Goal: Transaction & Acquisition: Purchase product/service

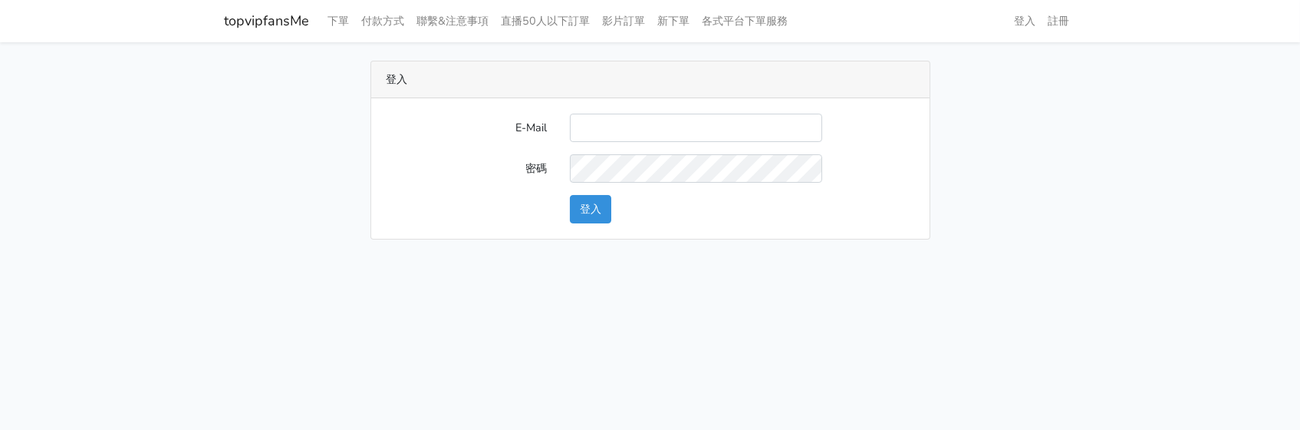
type input "[EMAIL_ADDRESS][DOMAIN_NAME]"
click at [589, 207] on button "登入" at bounding box center [590, 209] width 41 height 28
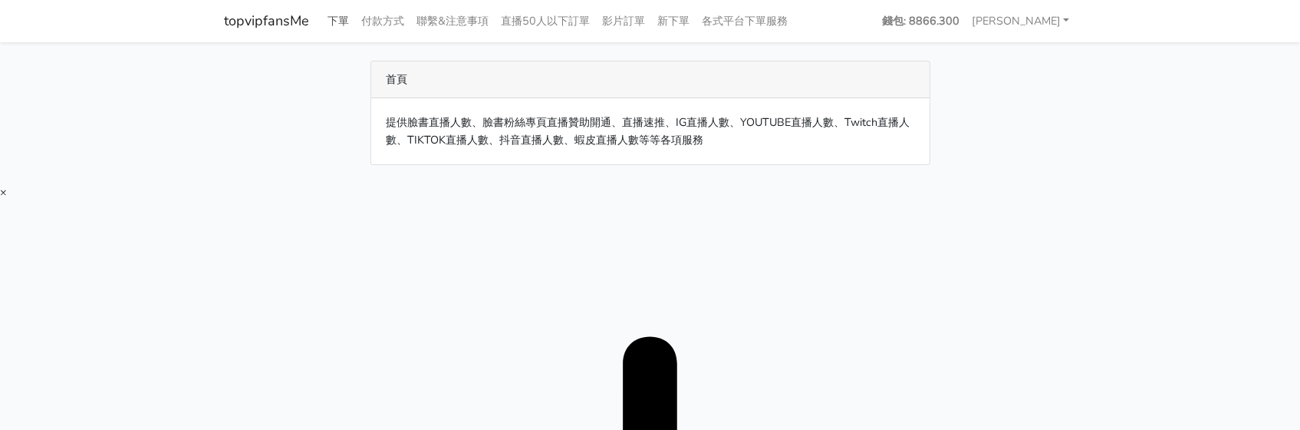
click at [334, 15] on link "下單" at bounding box center [339, 21] width 34 height 30
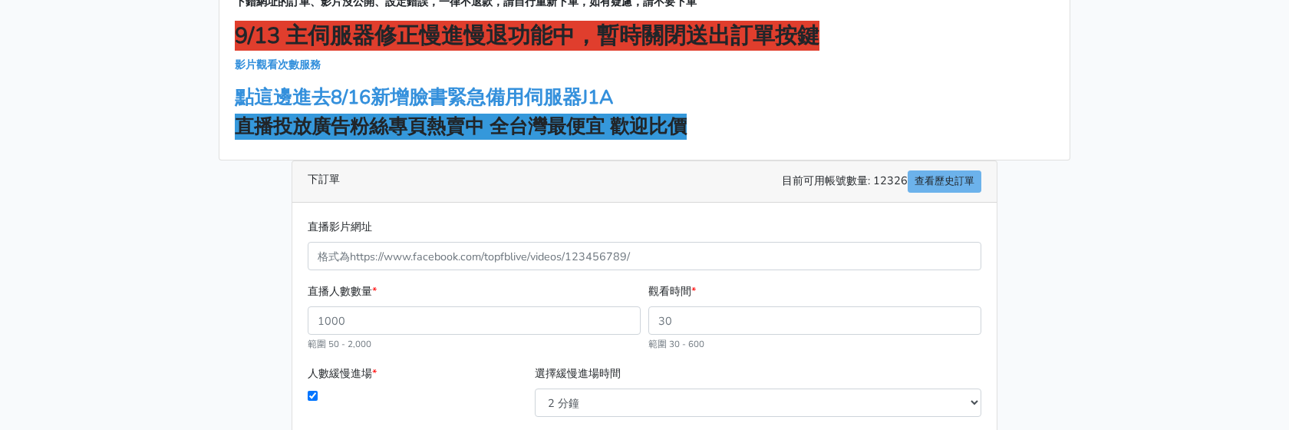
scroll to position [153, 0]
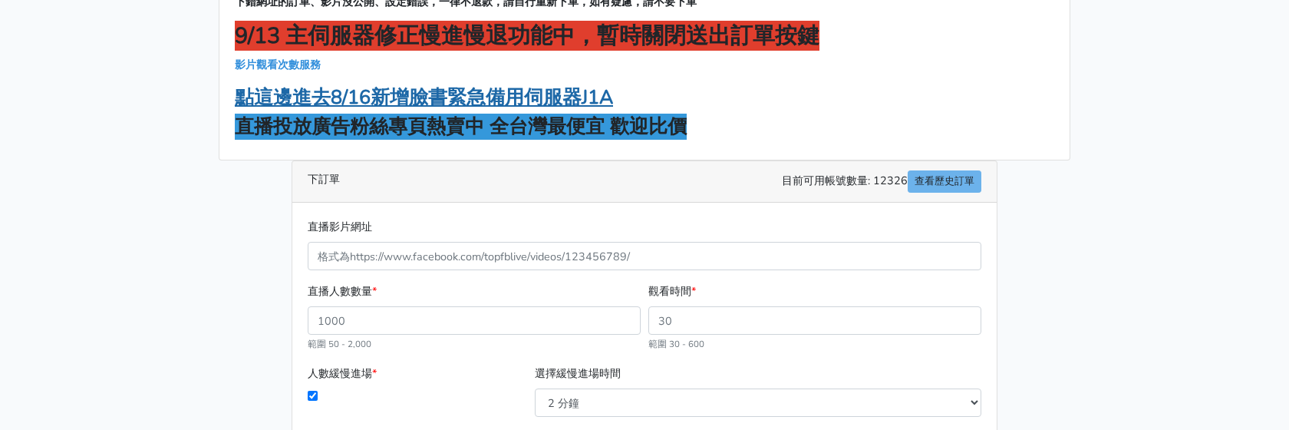
click at [542, 104] on strong "點這邊進去8/16新增臉書緊急備用伺服器J1A" at bounding box center [424, 97] width 378 height 26
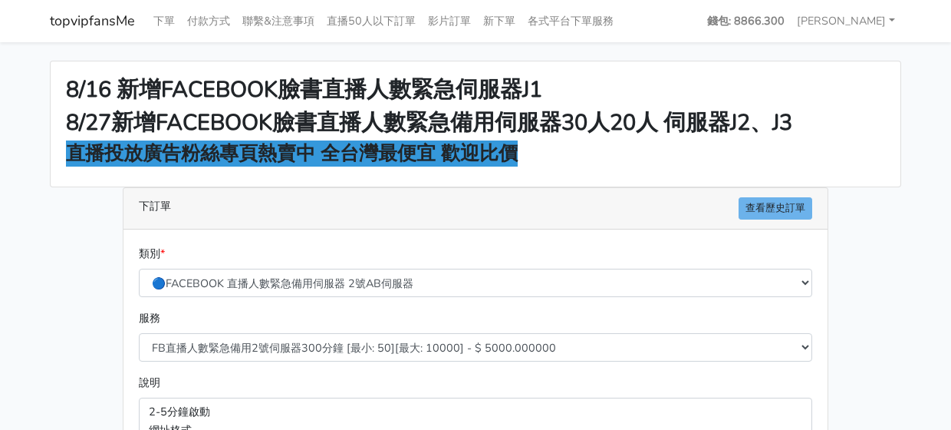
click at [929, 147] on main "8/16 新增FACEBOOK臉書直播人數緊急伺服器J1 8/27新增FACEBOOK臉書直播人數緊急備用伺服器30人20人 伺服器J2、J3 直播投放廣告粉…" at bounding box center [475, 411] width 951 height 739
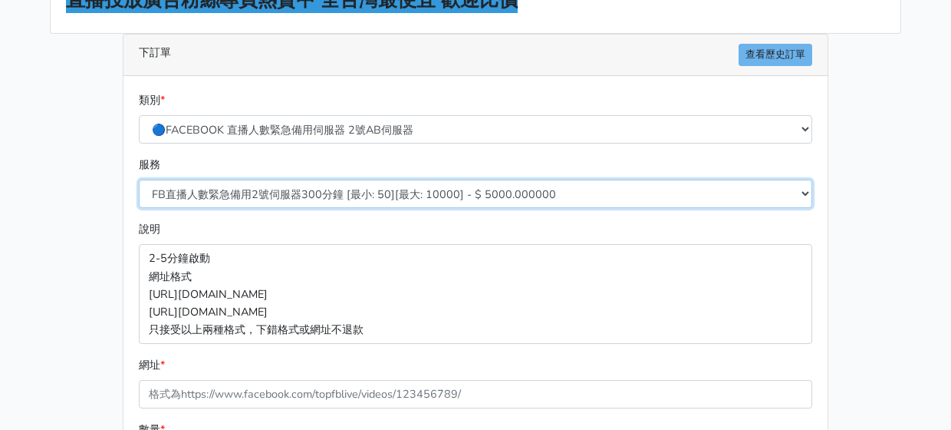
click at [363, 197] on select "FB直播人數緊急備用2號伺服器300分鐘 [最小: 50][最大: 10000] - $ 5000.000000 FB直播人數緊急備用2號伺服器60分鐘 [最…" at bounding box center [475, 193] width 673 height 28
select select "577"
click at [139, 179] on select "FB直播人數緊急備用2號伺服器300分鐘 [最小: 50][最大: 10000] - $ 5000.000000 FB直播人數緊急備用2號伺服器60分鐘 [最…" at bounding box center [475, 193] width 673 height 28
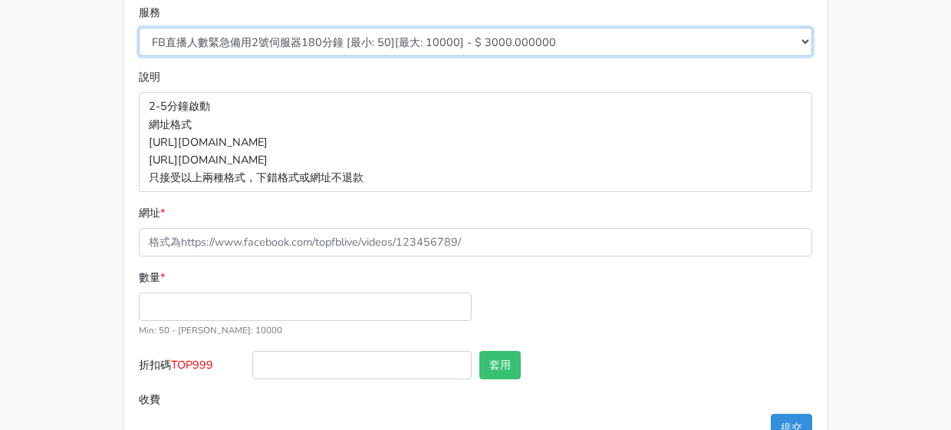
scroll to position [307, 0]
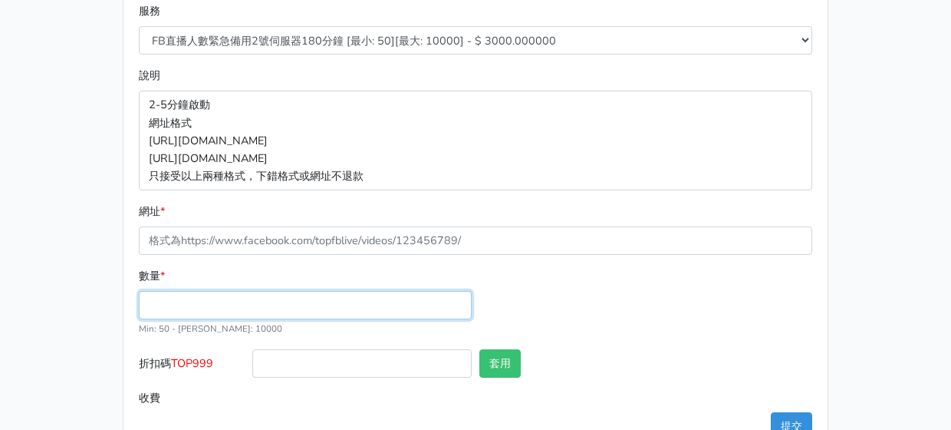
click at [263, 308] on input "數量 *" at bounding box center [305, 305] width 333 height 28
type input "50"
type input "150.000"
click at [712, 284] on div "數量 * 50 Min: 50 - Max: 10000" at bounding box center [475, 308] width 681 height 82
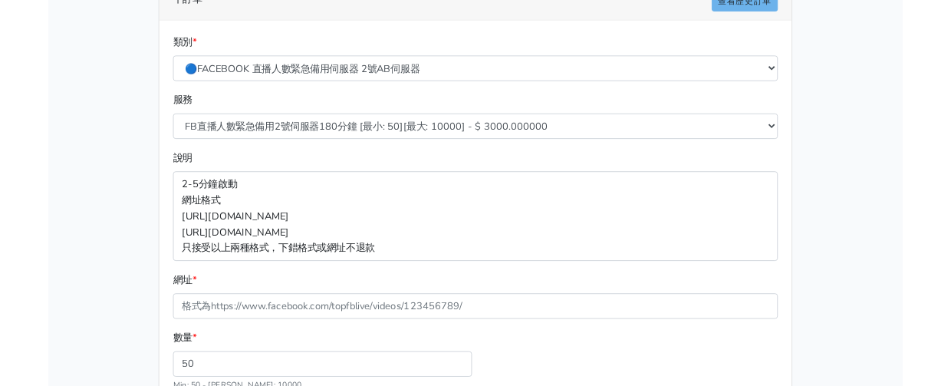
scroll to position [230, 0]
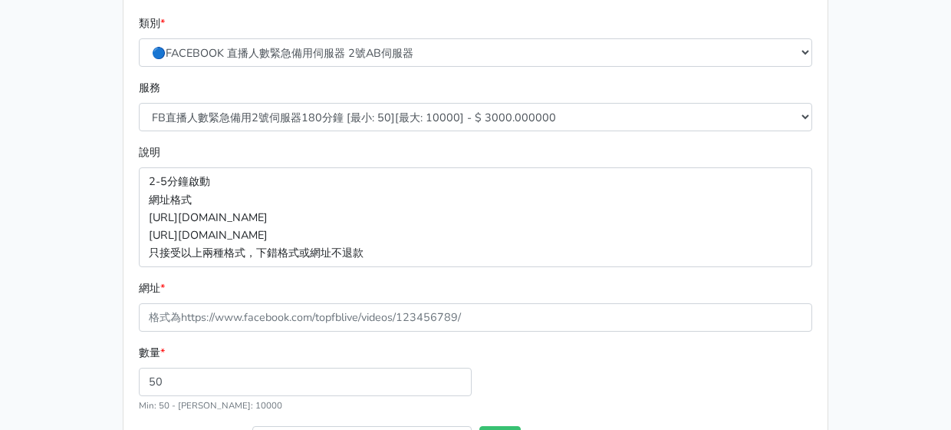
click at [519, 158] on div "說明 2-5分鐘啟動 網址格式 https://www.facebook.com/1000830119985/videos/2214366008285 htt…" at bounding box center [475, 204] width 681 height 123
click at [906, 115] on div "8/16 新增FACEBOOK臉書直播人數緊急伺服器J1 8/27新增FACEBOOK臉書直播人數緊急備用伺服器30人20人 伺服器J2、J3 直播投放廣告粉…" at bounding box center [475, 181] width 874 height 703
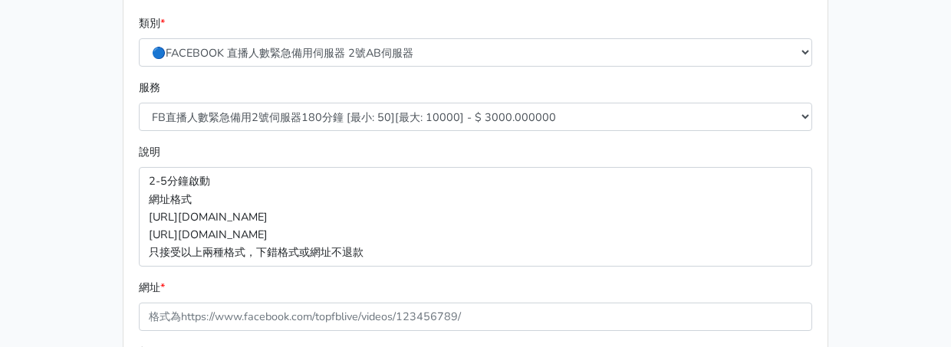
click at [929, 54] on main "8/16 新增FACEBOOK臉書直播人數緊急伺服器J1 8/27新增FACEBOOK臉書直播人數緊急備用伺服器30人20人 伺服器J2、J3 直播投放廣告粉…" at bounding box center [475, 181] width 951 height 739
click at [898, 51] on div "8/16 新增FACEBOOK臉書直播人數緊急伺服器J1 8/27新增FACEBOOK臉書直播人數緊急備用伺服器30人20人 伺服器J2、J3 直播投放廣告粉…" at bounding box center [475, 181] width 874 height 703
click at [870, 121] on div "8/16 新增FACEBOOK臉書直播人數緊急伺服器J1 8/27新增FACEBOOK臉書直播人數緊急備用伺服器30人20人 伺服器J2、J3 直播投放廣告粉…" at bounding box center [475, 181] width 874 height 703
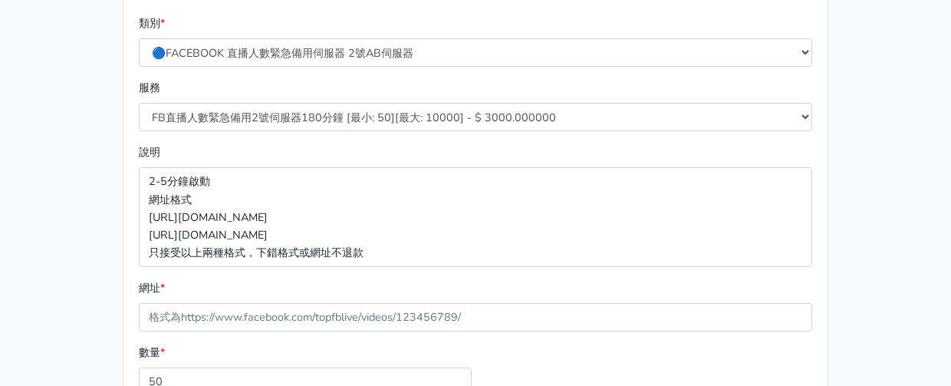
click at [903, 140] on div "8/16 新增FACEBOOK臉書直播人數緊急伺服器J1 8/27新增FACEBOOK臉書直播人數緊急備用伺服器30人20人 伺服器J2、J3 直播投放廣告粉…" at bounding box center [475, 181] width 874 height 703
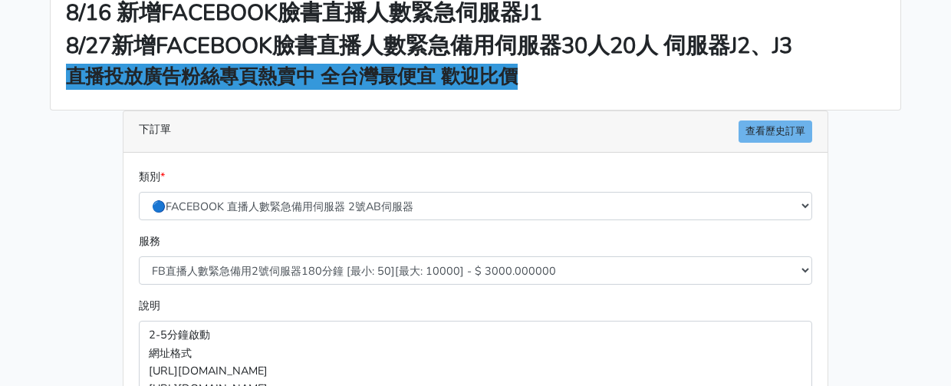
scroll to position [0, 0]
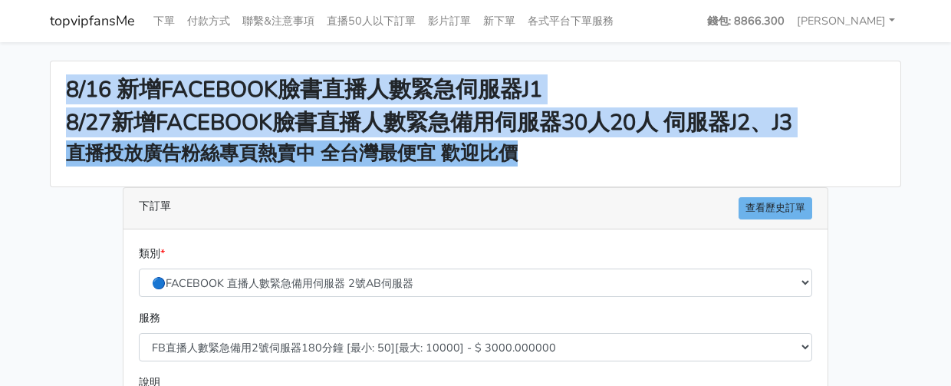
drag, startPoint x: 528, startPoint y: 154, endPoint x: 70, endPoint y: 98, distance: 461.3
click at [70, 98] on div "8/16 新增FACEBOOK臉書直播人數緊急伺服器J1 8/27新增FACEBOOK臉書直播人數緊急備用伺服器30人20人 伺服器J2、J3 直播投放廣告粉…" at bounding box center [476, 123] width 850 height 125
click at [70, 98] on strong "8/16 新增FACEBOOK臉書直播人數緊急伺服器J1" at bounding box center [304, 89] width 476 height 30
drag, startPoint x: 69, startPoint y: 95, endPoint x: 616, endPoint y: 166, distance: 551.5
click at [616, 166] on div "8/16 新增FACEBOOK臉書直播人數緊急伺服器J1 8/27新增FACEBOOK臉書直播人數緊急備用伺服器30人20人 伺服器J2、J3 直播投放廣告粉…" at bounding box center [476, 123] width 850 height 125
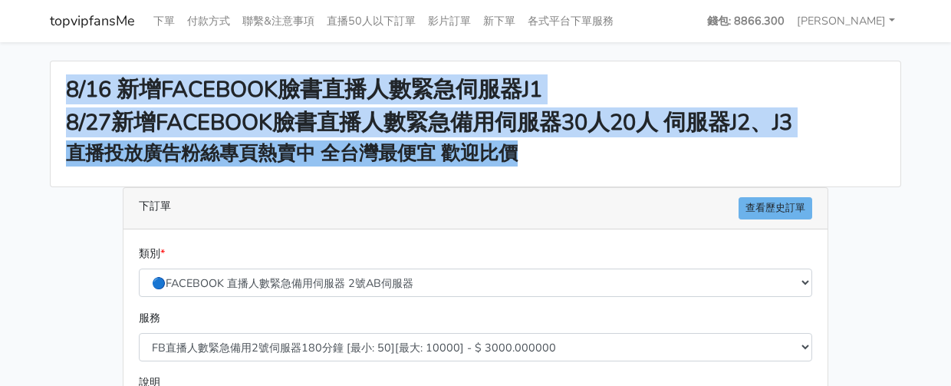
click at [616, 166] on div "8/16 新增FACEBOOK臉書直播人數緊急伺服器J1 8/27新增FACEBOOK臉書直播人數緊急備用伺服器30人20人 伺服器J2、J3 直播投放廣告粉…" at bounding box center [476, 123] width 850 height 125
drag, startPoint x: 520, startPoint y: 148, endPoint x: 68, endPoint y: 78, distance: 457.9
click at [68, 78] on div "8/16 新增FACEBOOK臉書直播人數緊急伺服器J1 8/27新增FACEBOOK臉書直播人數緊急備用伺服器30人20人 伺服器J2、J3 直播投放廣告粉…" at bounding box center [476, 123] width 850 height 125
click at [652, 146] on h3 "直播投放廣告粉絲專頁熱賣中 全台灣最便宜 歡迎比價" at bounding box center [475, 153] width 819 height 23
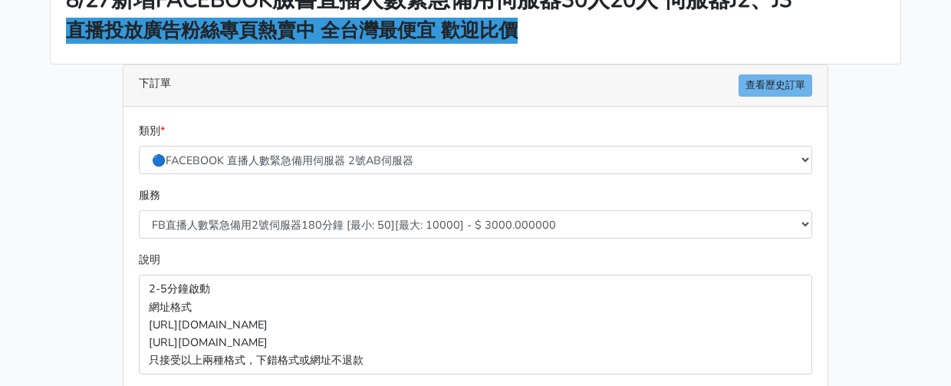
scroll to position [153, 0]
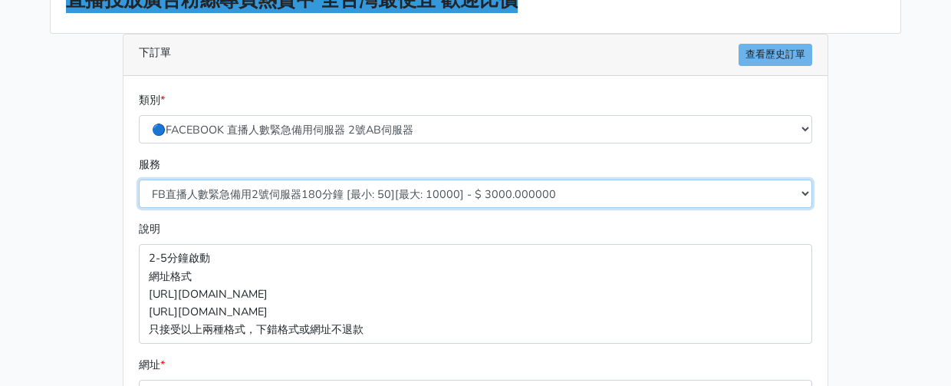
click at [390, 201] on select "FB直播人數緊急備用2號伺服器300分鐘 [最小: 50][最大: 10000] - $ 5000.000000 FB直播人數緊急備用2號伺服器60分鐘 [最…" at bounding box center [475, 193] width 673 height 28
click at [394, 197] on select "FB直播人數緊急備用2號伺服器300分鐘 [最小: 50][最大: 10000] - $ 5000.000000 FB直播人數緊急備用2號伺服器60分鐘 [最…" at bounding box center [475, 193] width 673 height 28
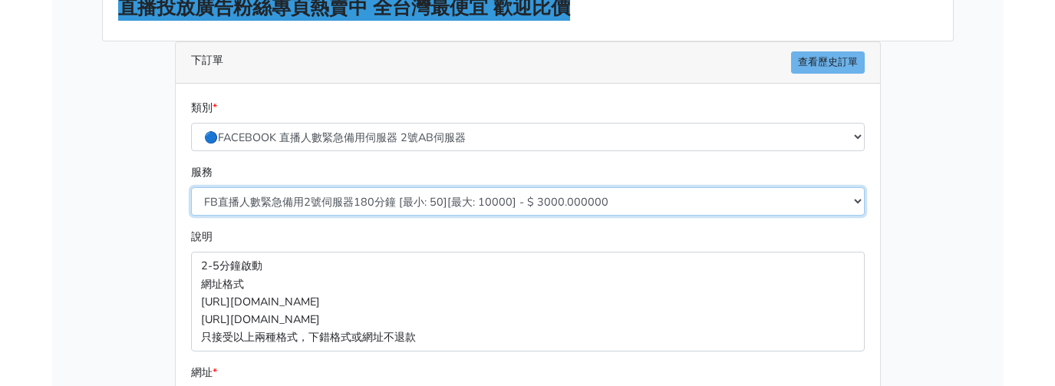
scroll to position [0, 0]
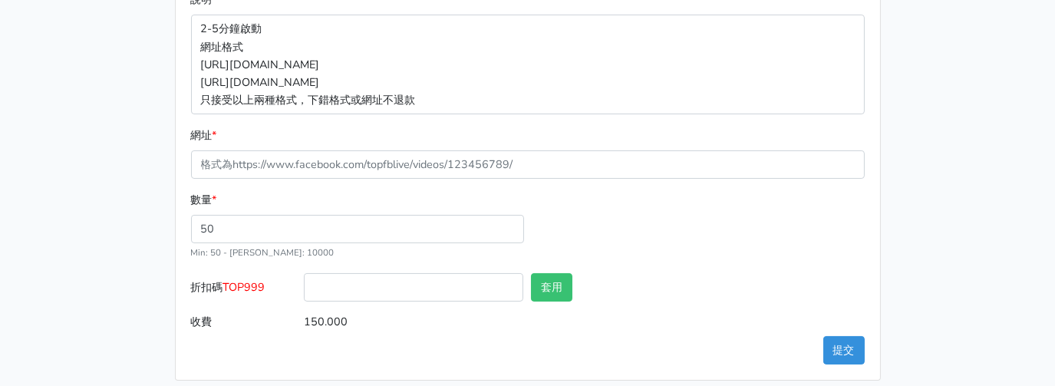
scroll to position [384, 0]
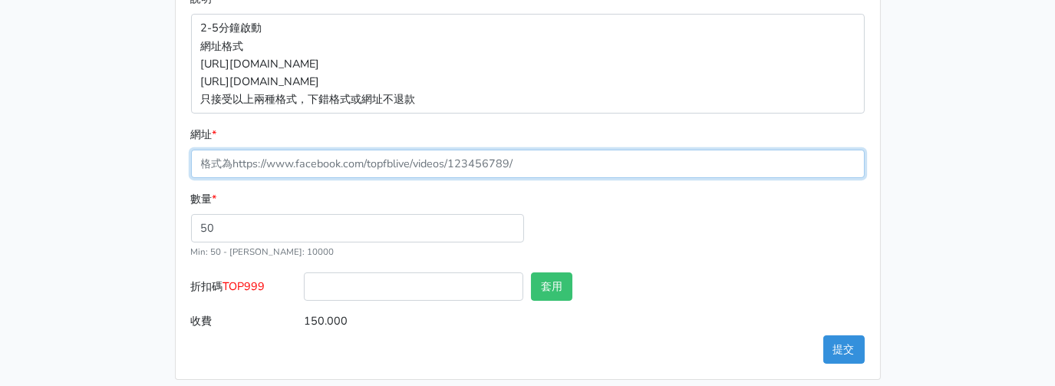
drag, startPoint x: 341, startPoint y: 156, endPoint x: 322, endPoint y: 156, distance: 18.4
click at [341, 156] on input "網址 *" at bounding box center [527, 164] width 673 height 28
paste input "https://www.facebook.com/100083399346069/videos/723900704016506"
type input "https://www.facebook.com/100083399346069/videos/723900704016506"
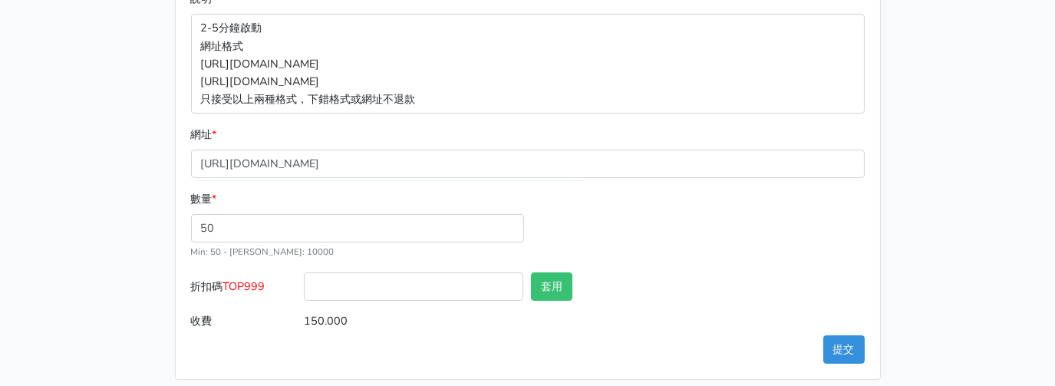
click at [139, 169] on div "8/16 新增FACEBOOK臉書直播人數緊急伺服器J1 8/27新增FACEBOOK臉書直播人數緊急備用伺服器30人20人 伺服器J2、J3 直播投放廣告粉…" at bounding box center [528, 28] width 874 height 703
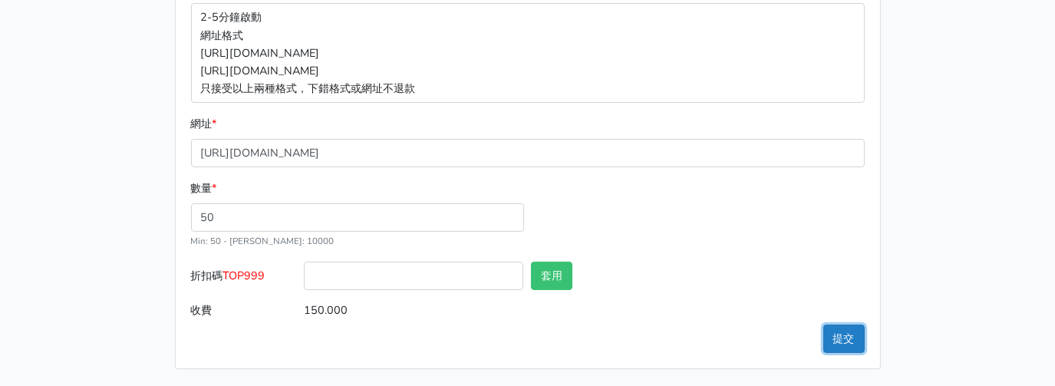
click at [852, 334] on button "提交" at bounding box center [843, 338] width 41 height 28
